Goal: Information Seeking & Learning: Learn about a topic

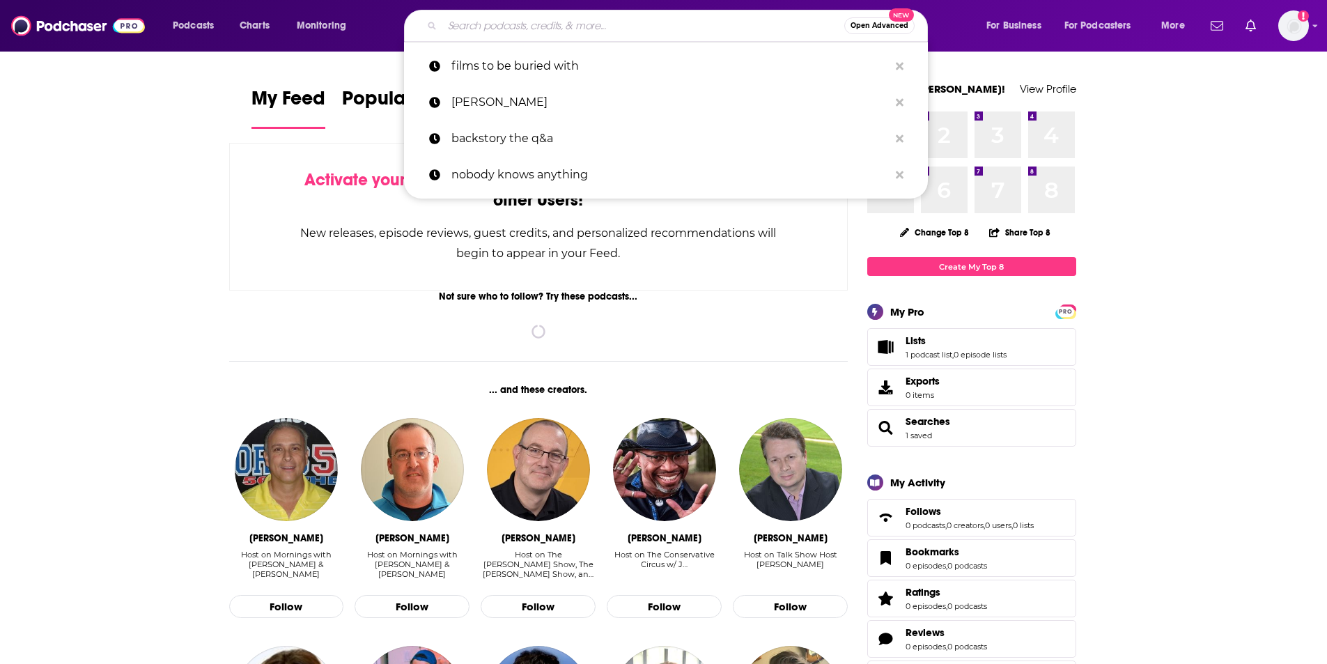
click at [480, 20] on input "Search podcasts, credits, & more..." at bounding box center [643, 26] width 402 height 22
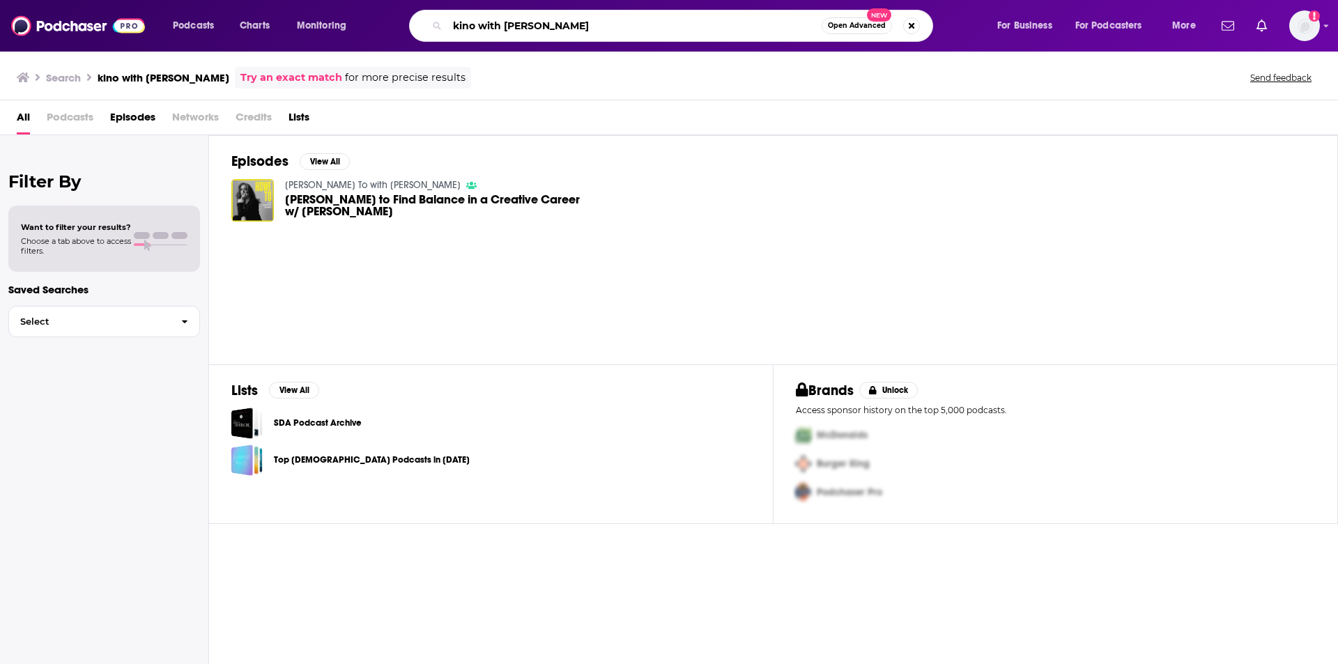
click at [523, 26] on input "kino with [PERSON_NAME]" at bounding box center [634, 26] width 374 height 22
type input "kino with [PERSON_NAME]"
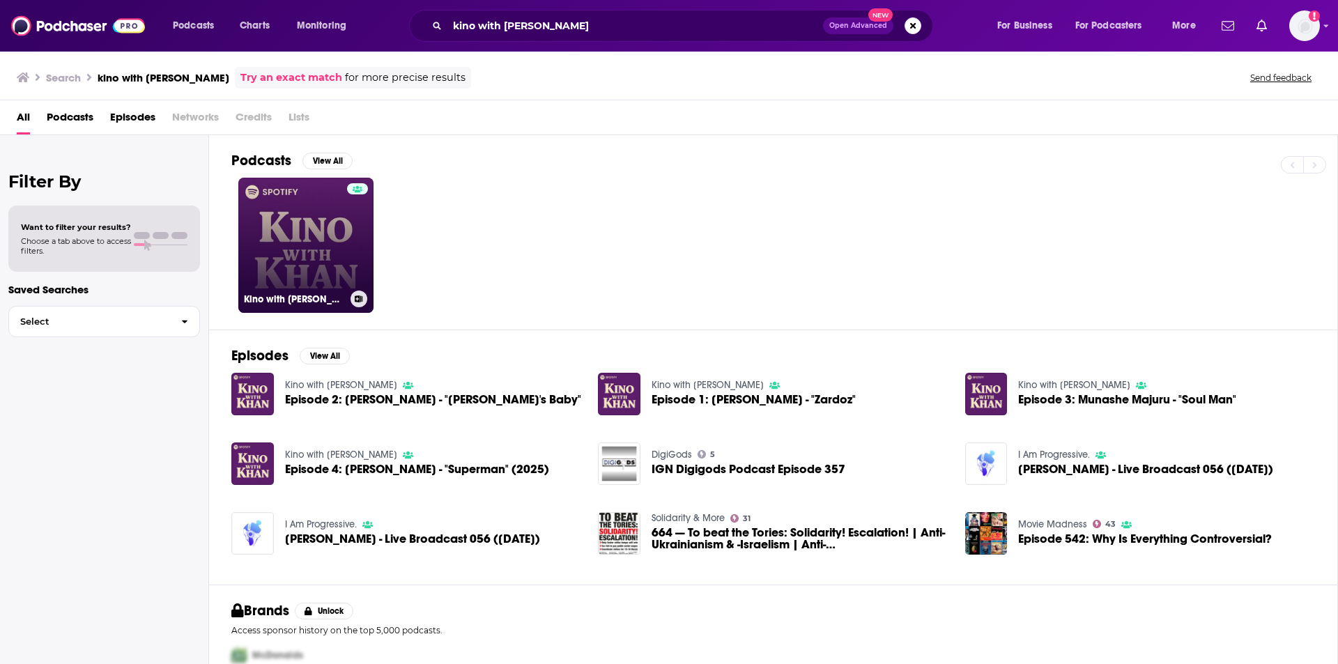
click at [298, 249] on link "Kino with [PERSON_NAME]" at bounding box center [305, 245] width 135 height 135
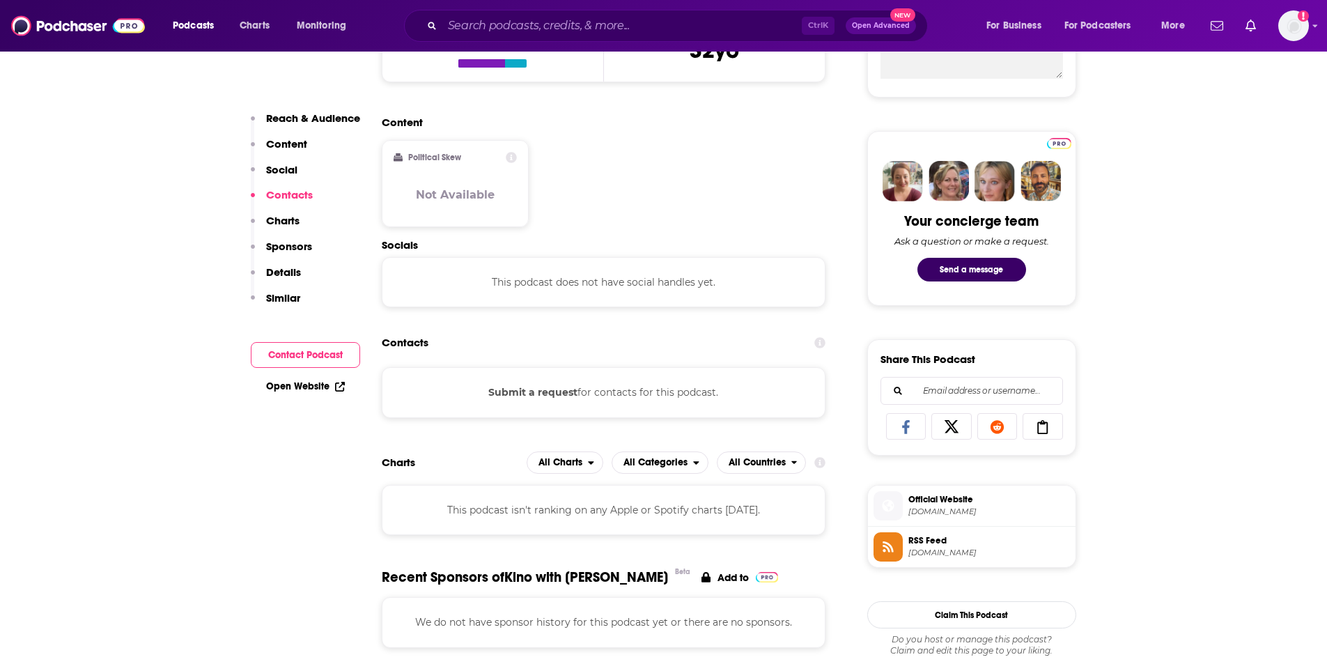
scroll to position [557, 0]
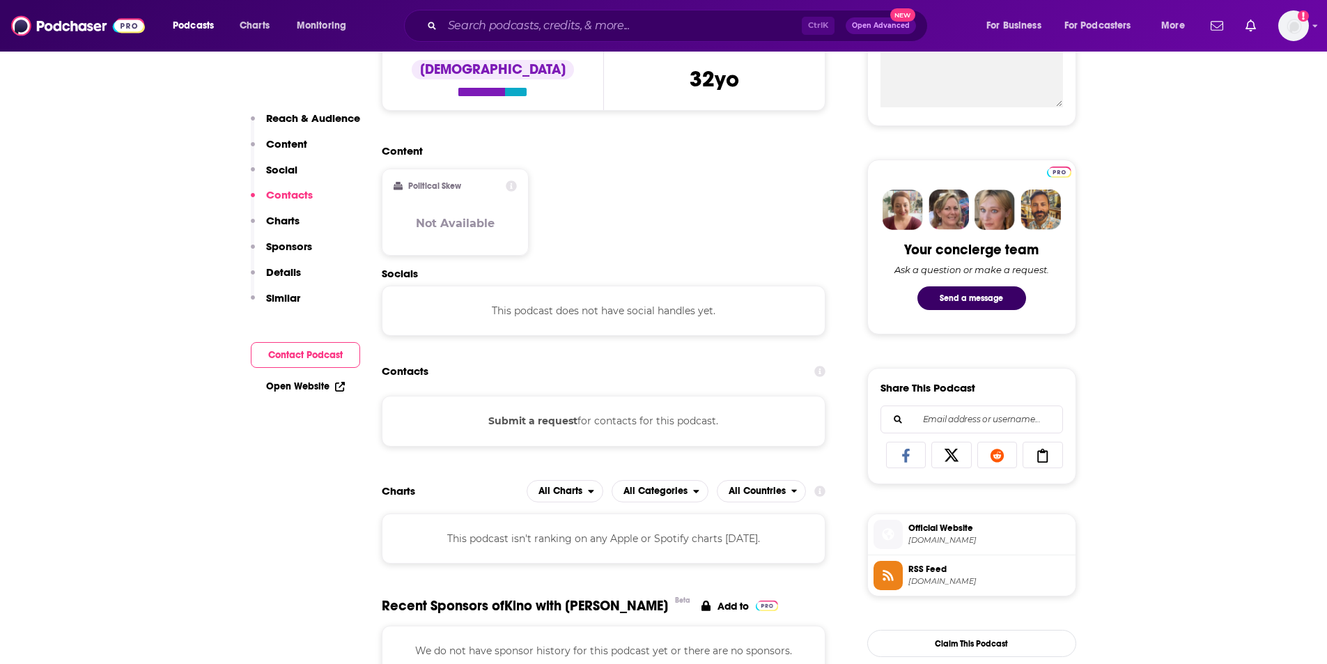
click at [286, 222] on p "Charts" at bounding box center [282, 220] width 33 height 13
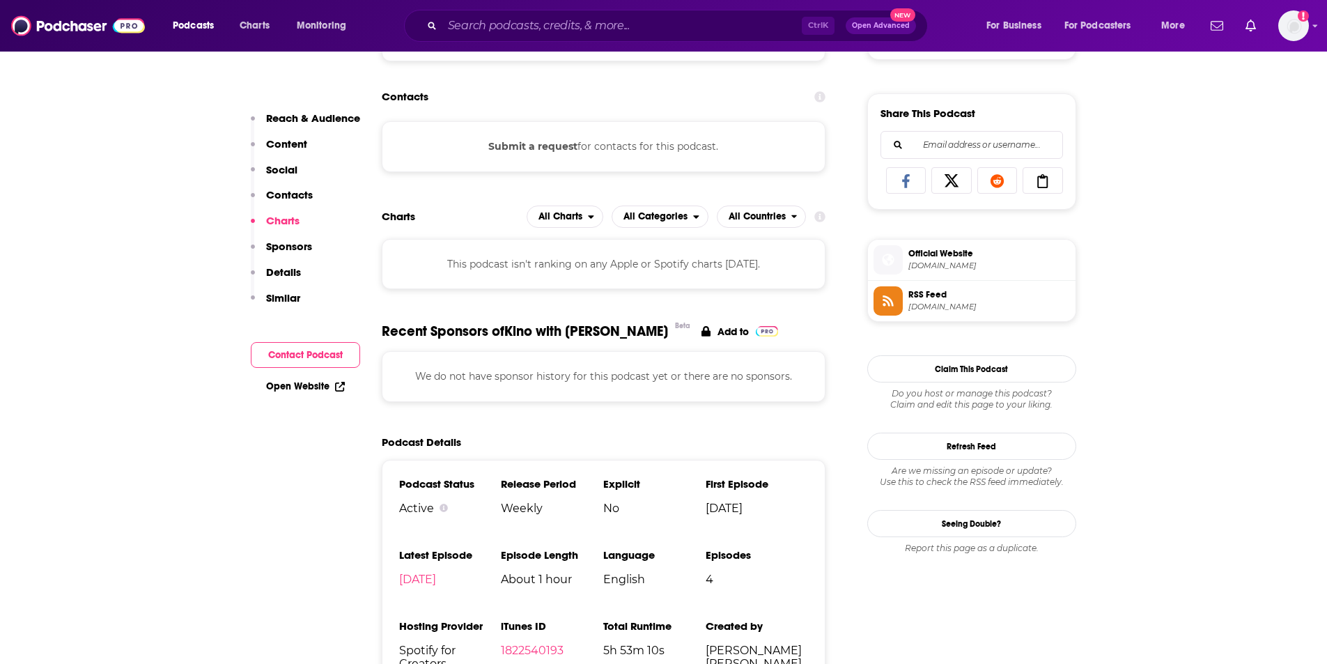
scroll to position [844, 0]
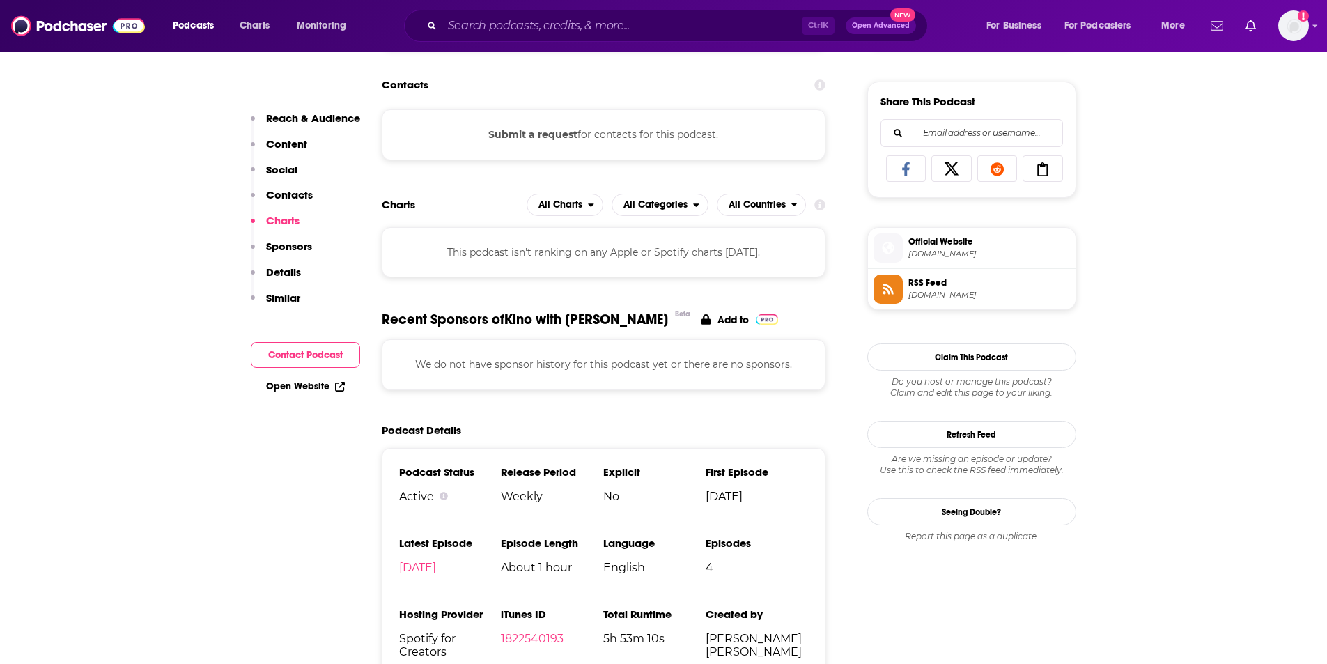
click at [277, 269] on p "Details" at bounding box center [283, 271] width 35 height 13
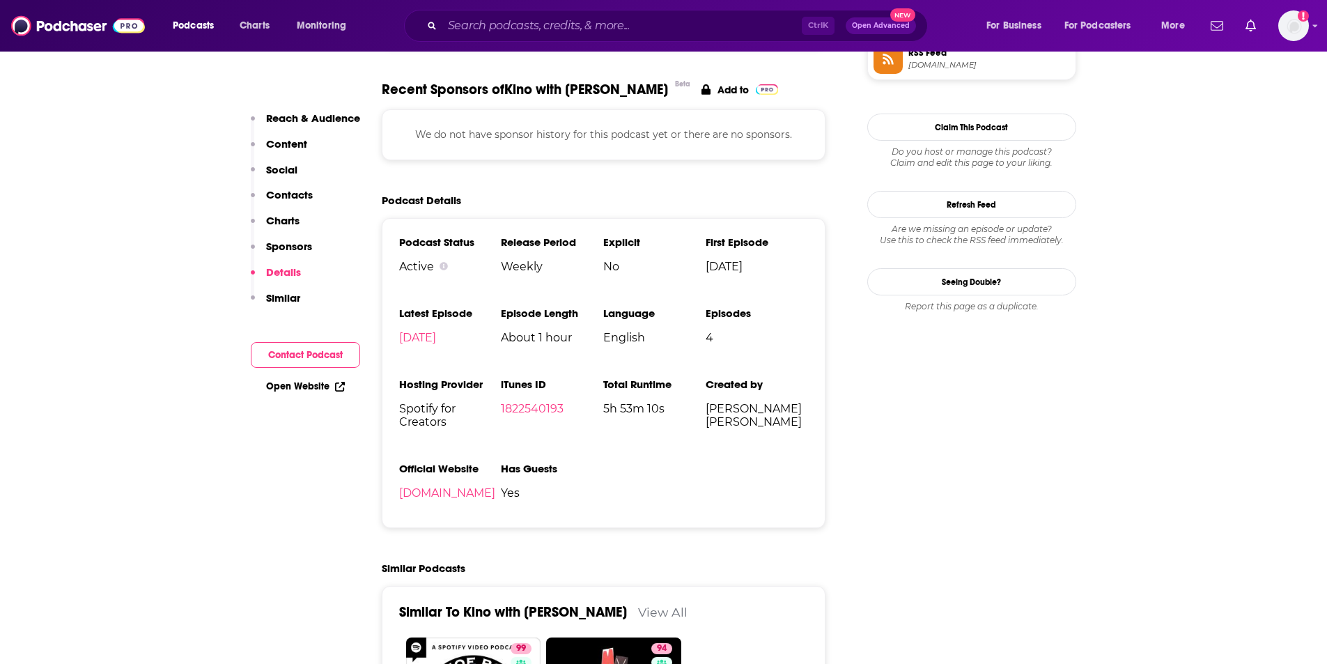
click at [276, 243] on p "Sponsors" at bounding box center [289, 246] width 46 height 13
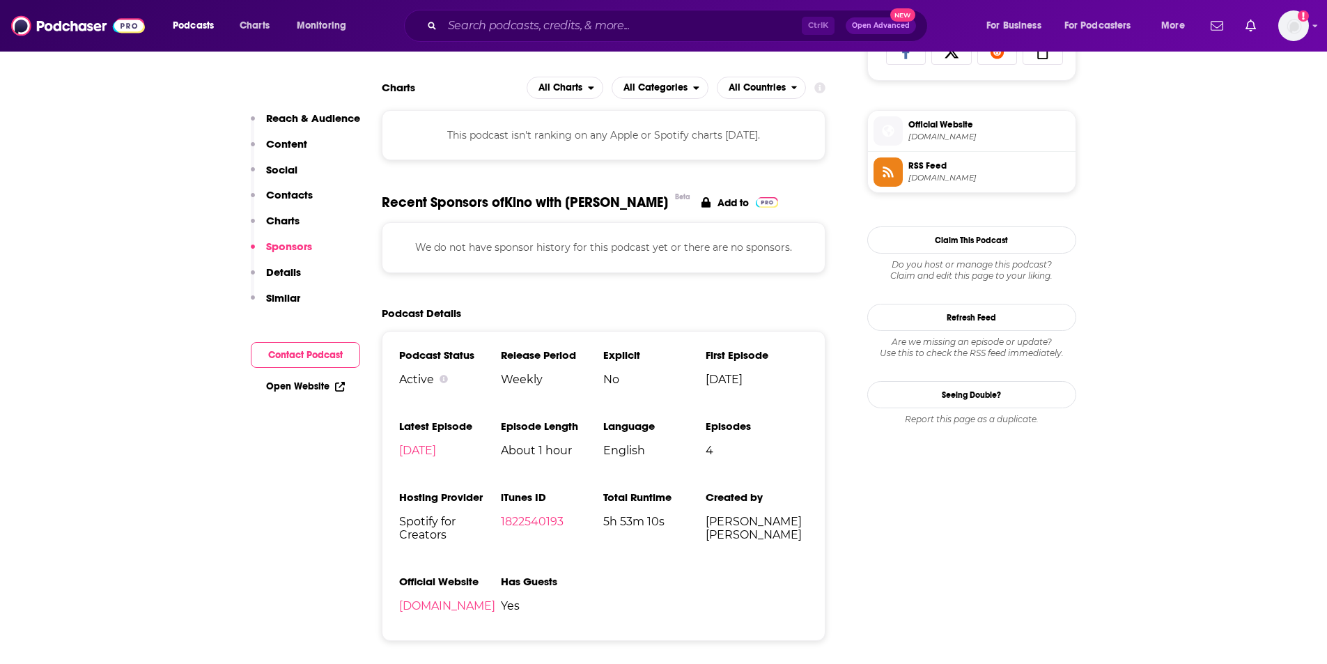
click at [286, 299] on p "Similar" at bounding box center [283, 297] width 34 height 13
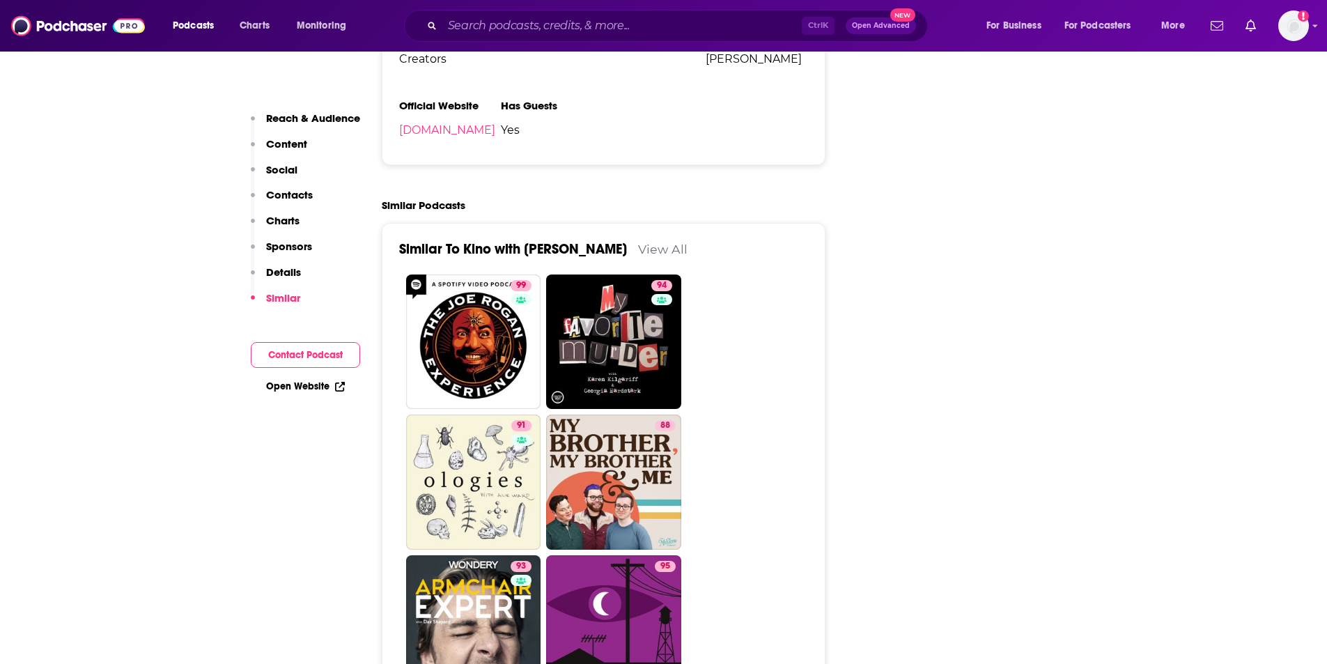
scroll to position [1442, 0]
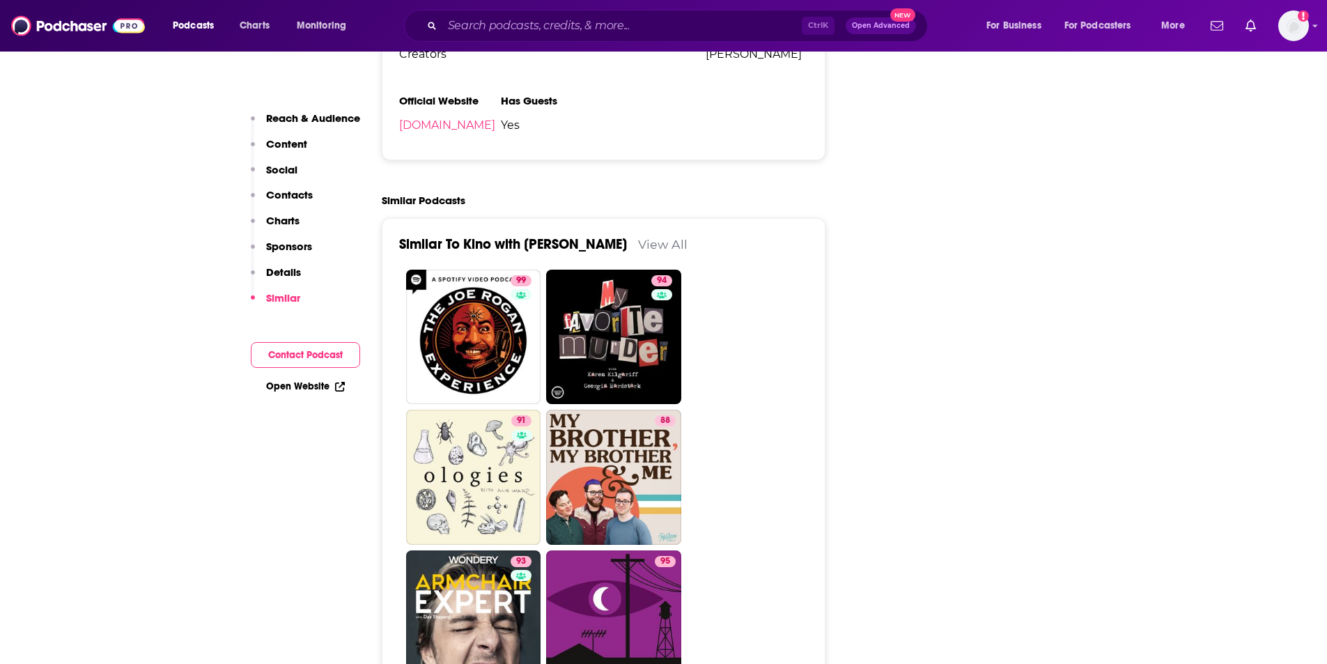
click at [279, 167] on p "Social" at bounding box center [281, 169] width 31 height 13
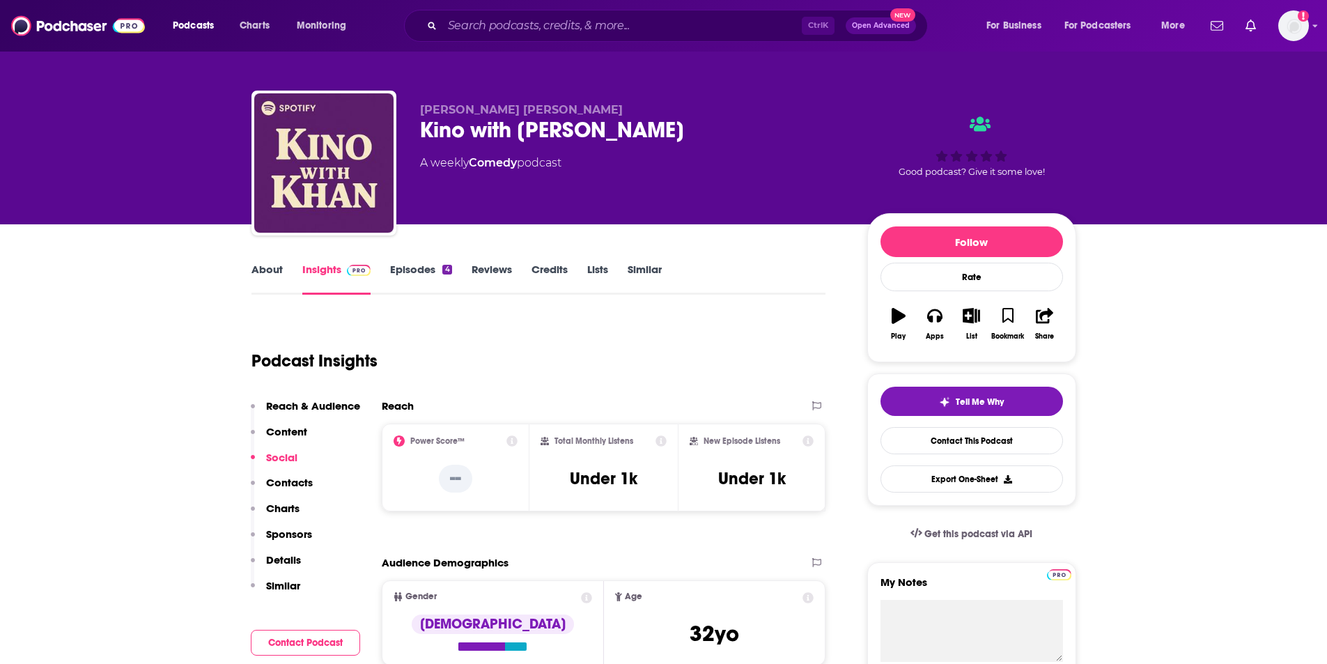
scroll to position [0, 0]
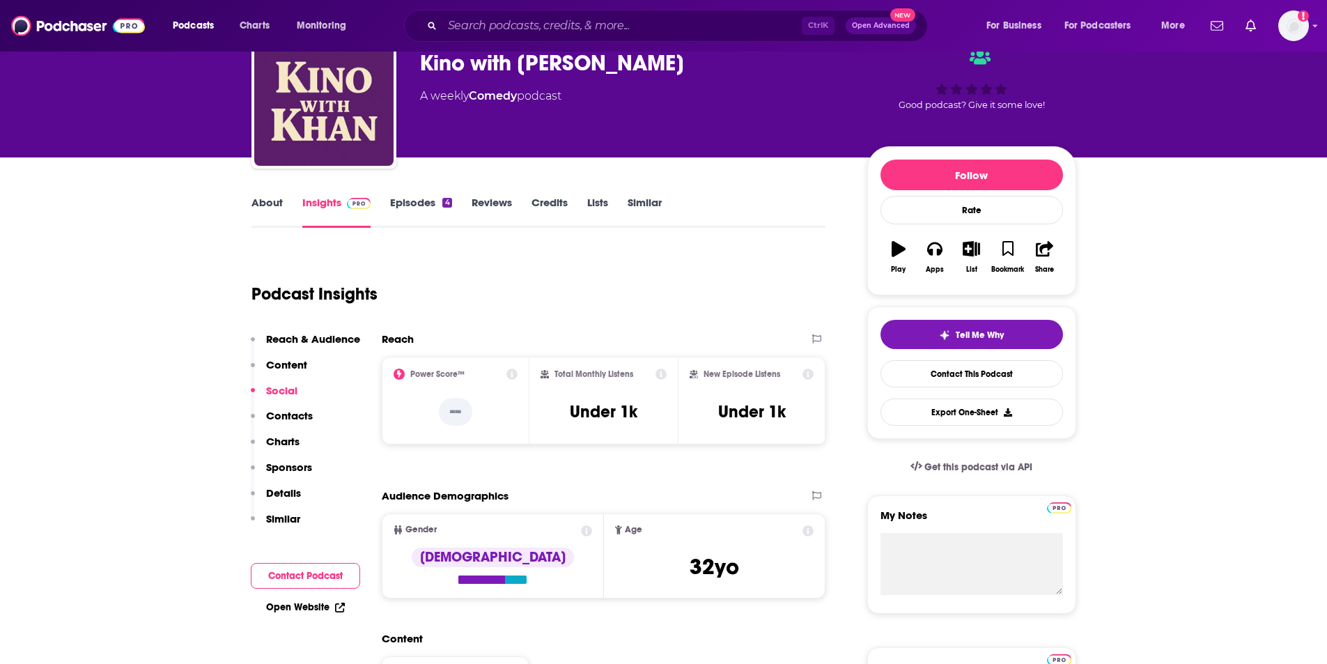
click at [310, 579] on button "Contact Podcast" at bounding box center [305, 576] width 109 height 26
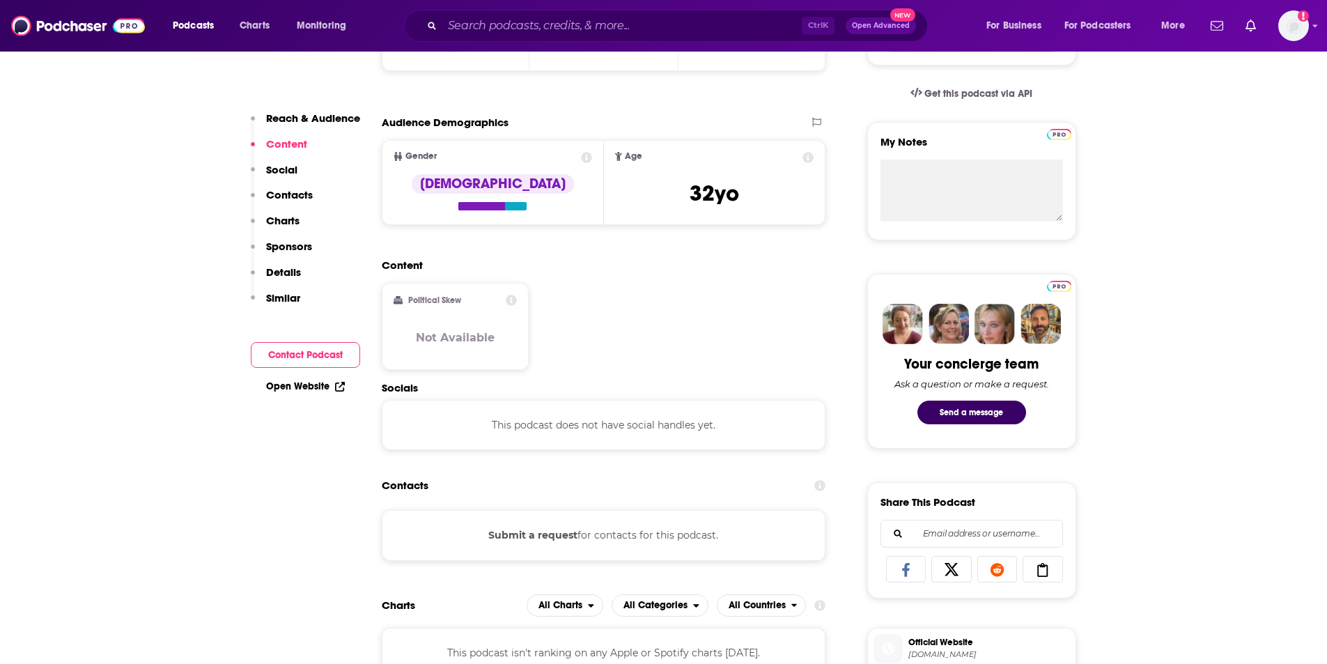
scroll to position [95, 0]
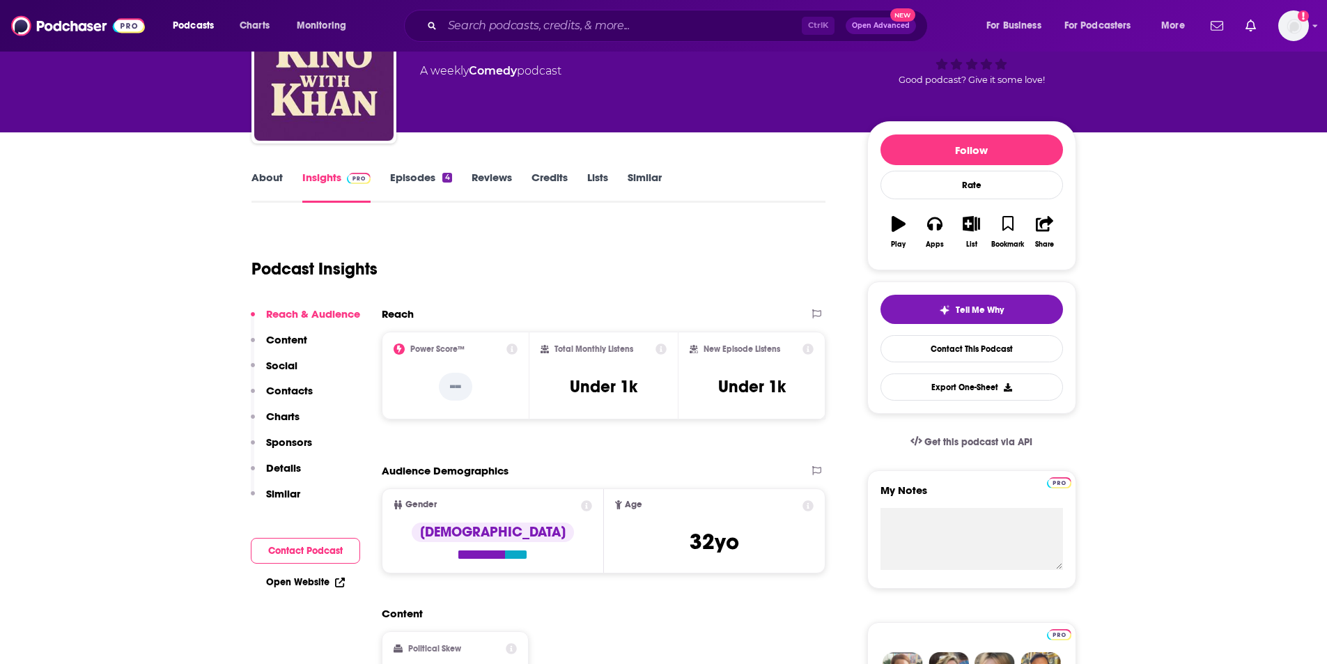
click at [403, 182] on link "Episodes 4" at bounding box center [420, 187] width 61 height 32
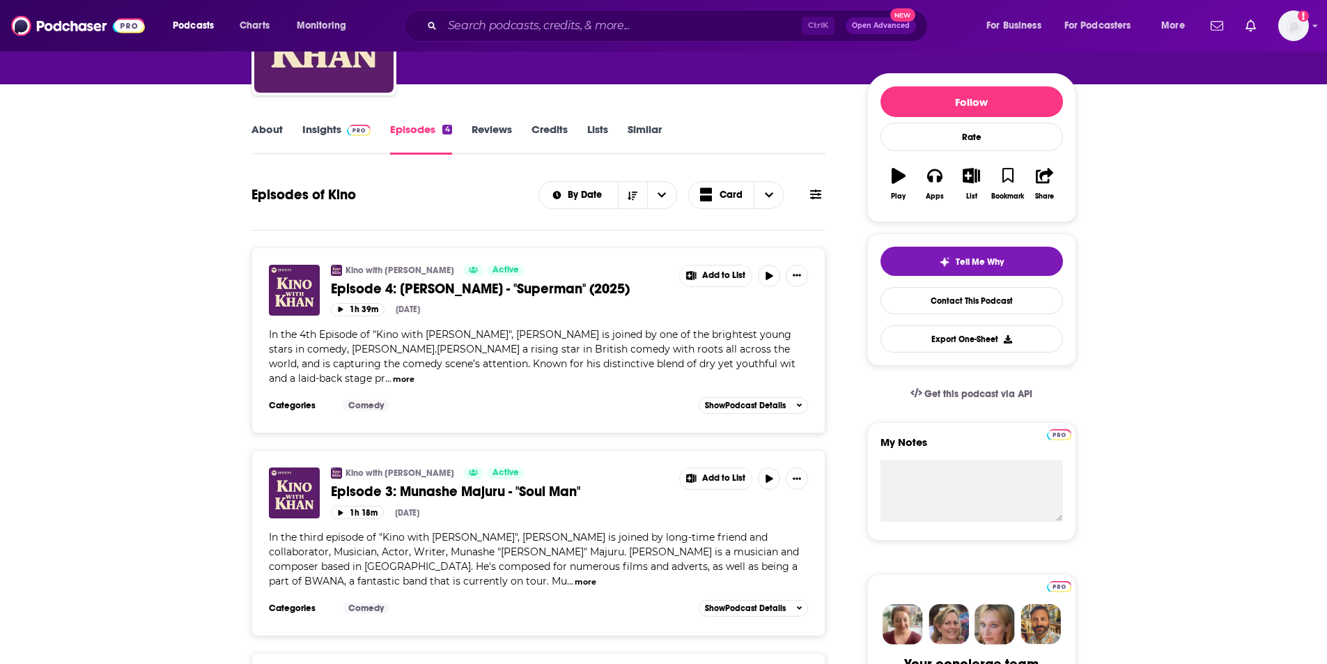
scroll to position [70, 0]
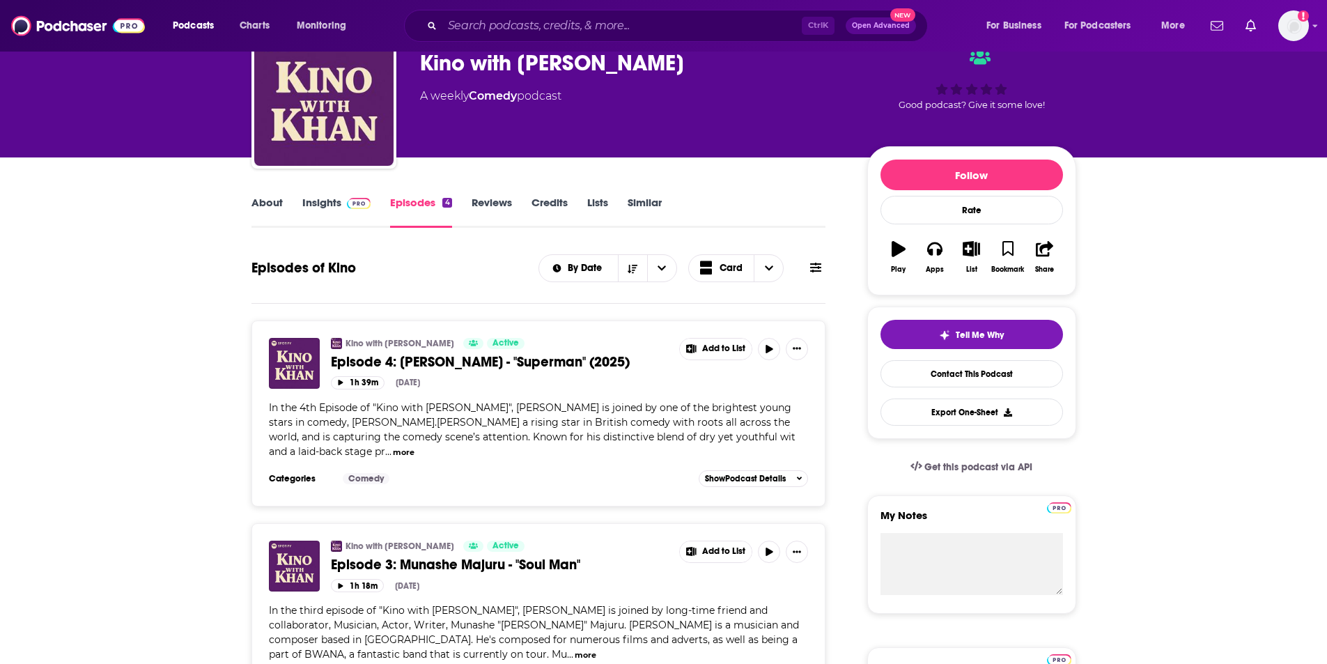
click at [485, 195] on div "About Insights Episodes 4 Reviews Credits Lists Similar" at bounding box center [539, 211] width 575 height 34
click at [492, 205] on link "Reviews" at bounding box center [492, 212] width 40 height 32
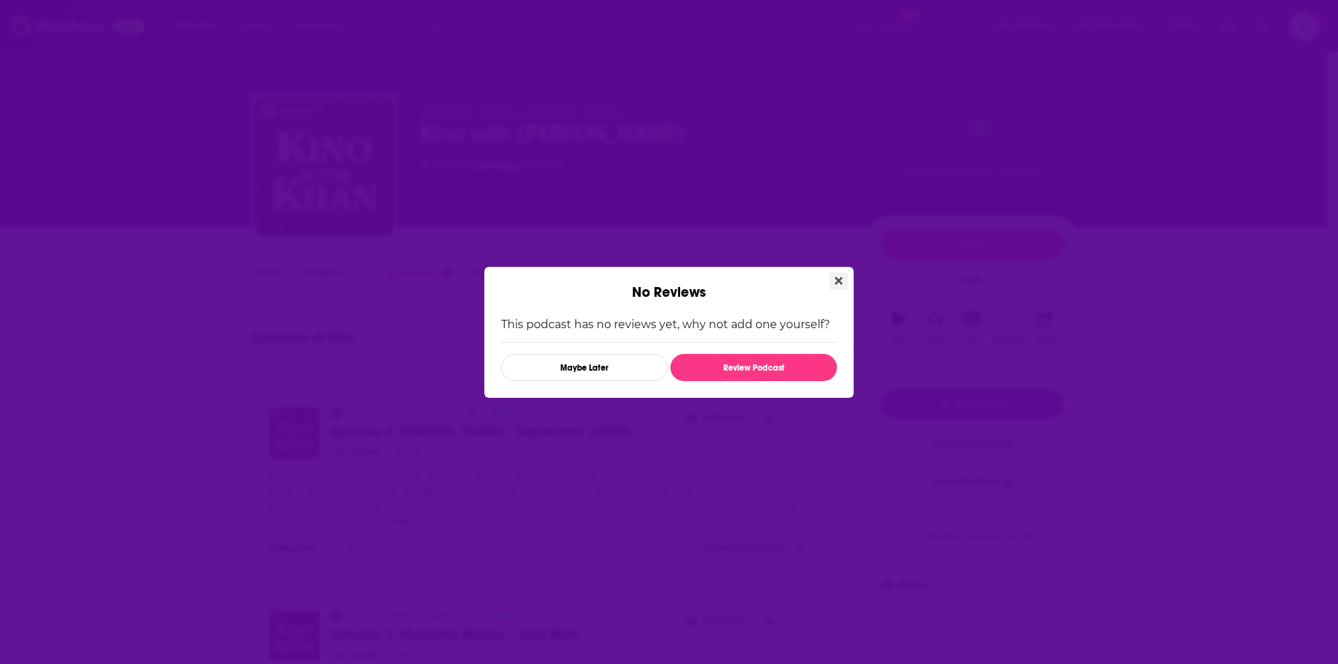
click at [834, 283] on button "Close" at bounding box center [838, 280] width 19 height 17
